Goal: Information Seeking & Learning: Find specific fact

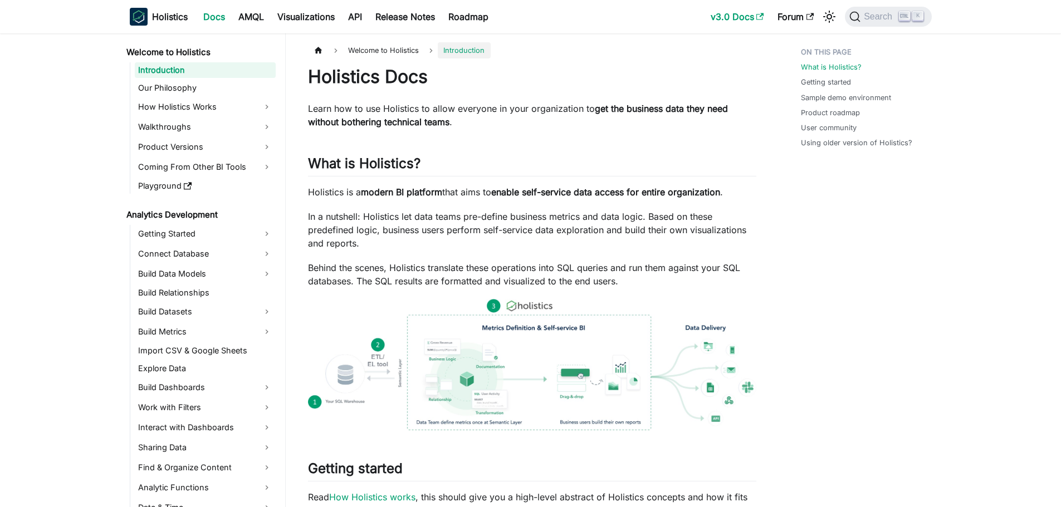
click at [740, 18] on link "v3.0 Docs" at bounding box center [737, 17] width 67 height 18
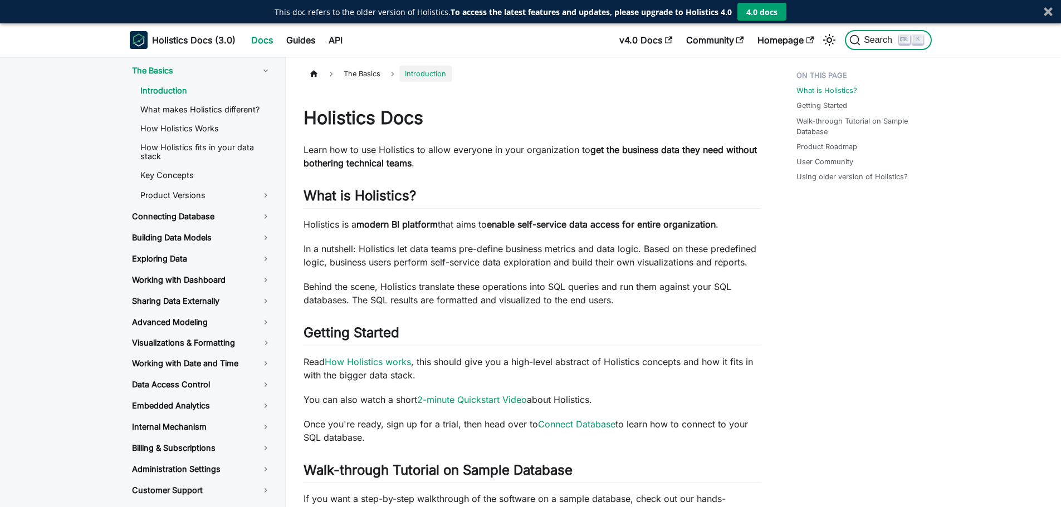
click at [876, 38] on span "Search" at bounding box center [879, 40] width 38 height 10
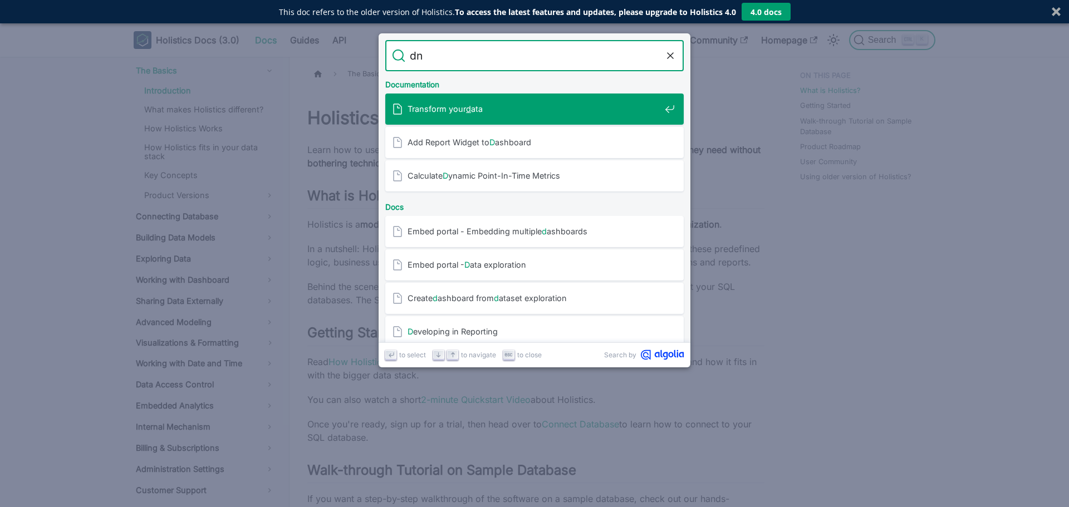
type input "dns"
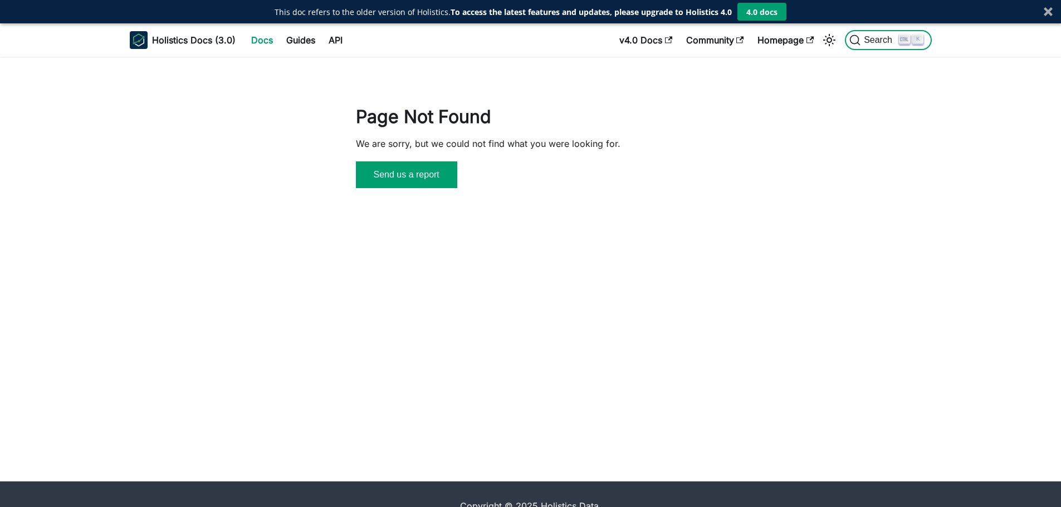
click at [884, 36] on span "Search" at bounding box center [879, 40] width 38 height 10
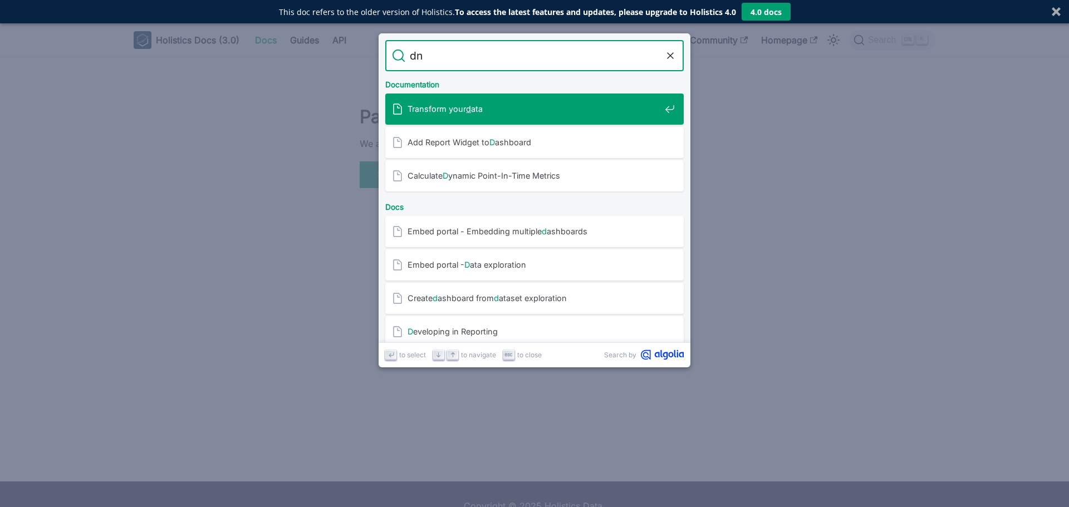
type input "dns"
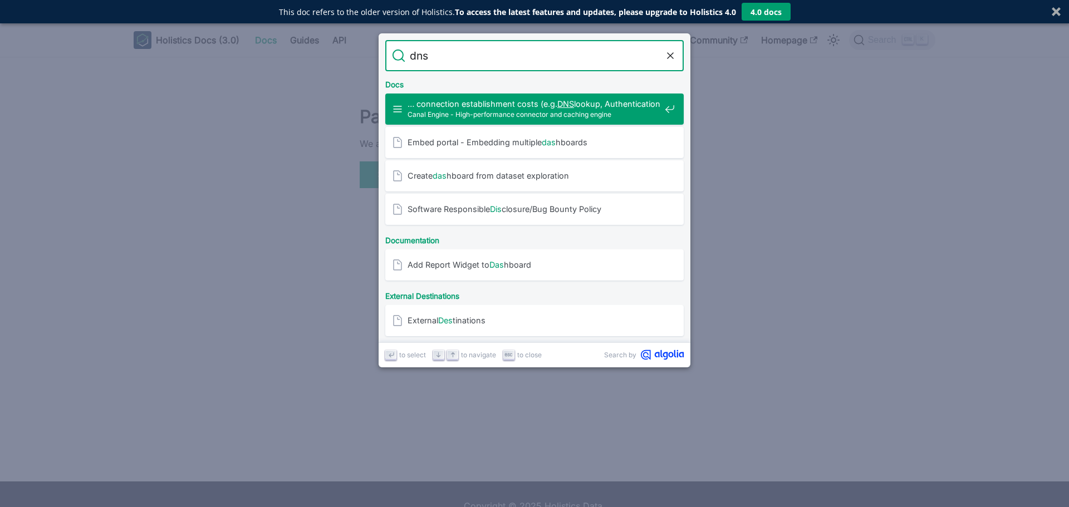
click at [536, 119] on span "Canal Engine - High-performance connector and caching engine" at bounding box center [534, 114] width 253 height 11
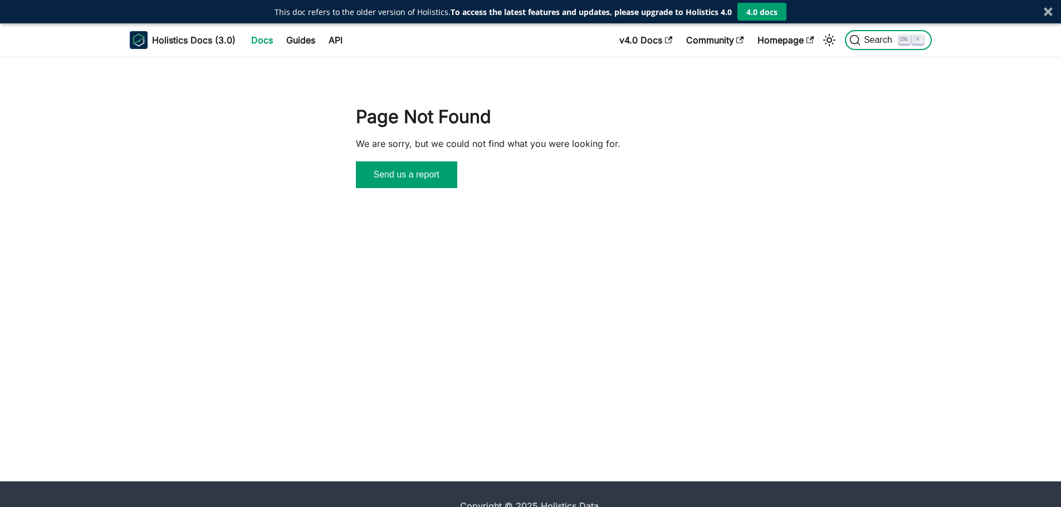
click at [866, 38] on span "Search" at bounding box center [879, 40] width 38 height 10
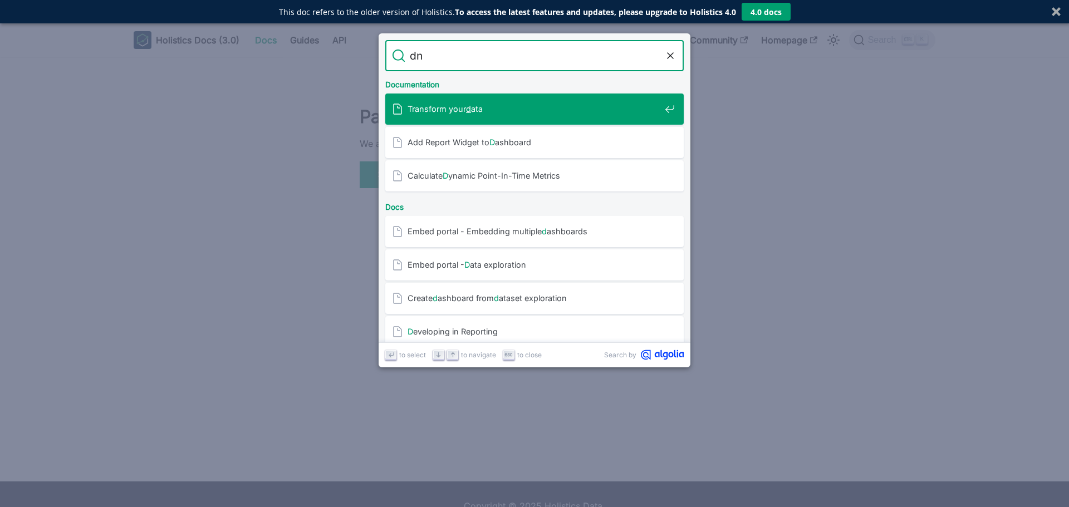
type input "dns"
